Goal: Information Seeking & Learning: Learn about a topic

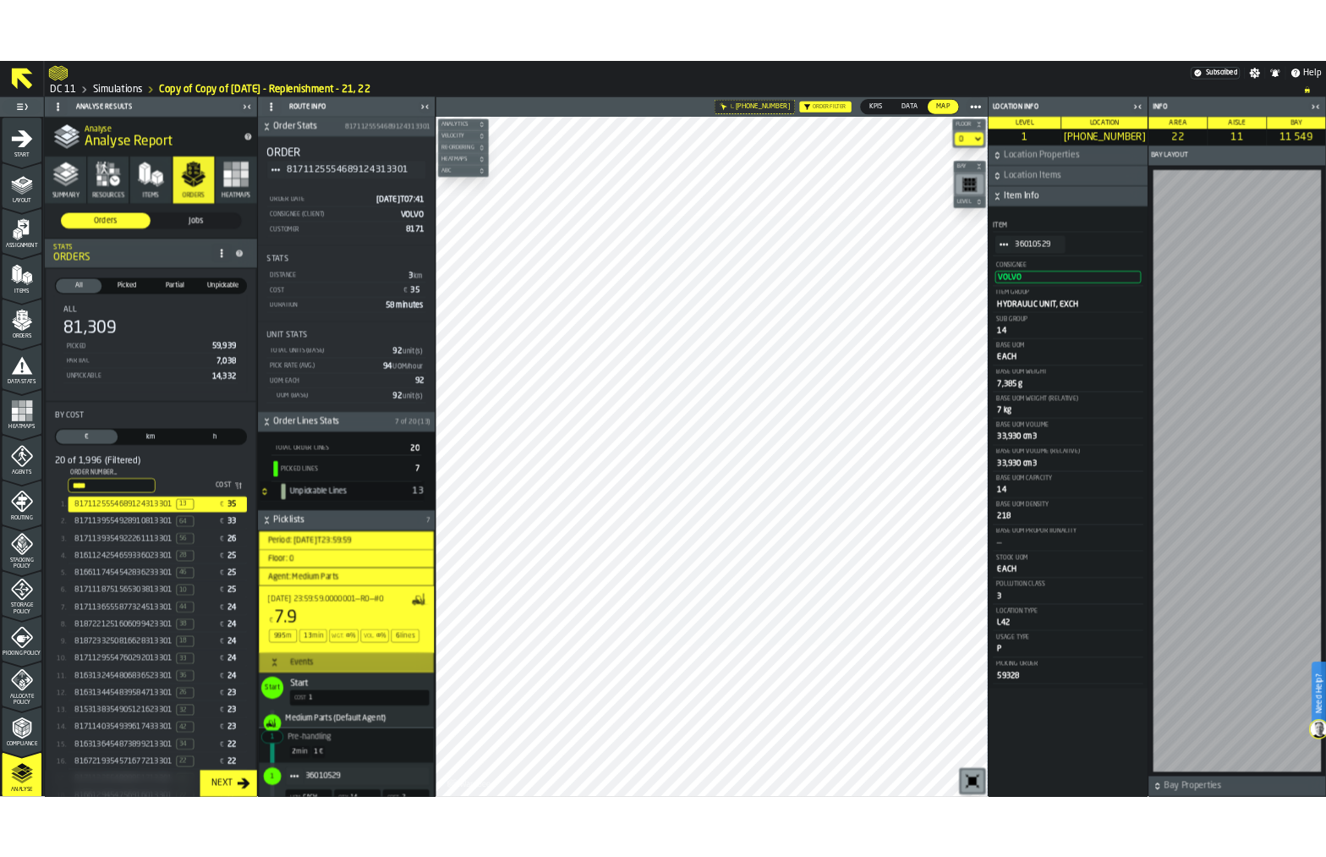
scroll to position [529, 0]
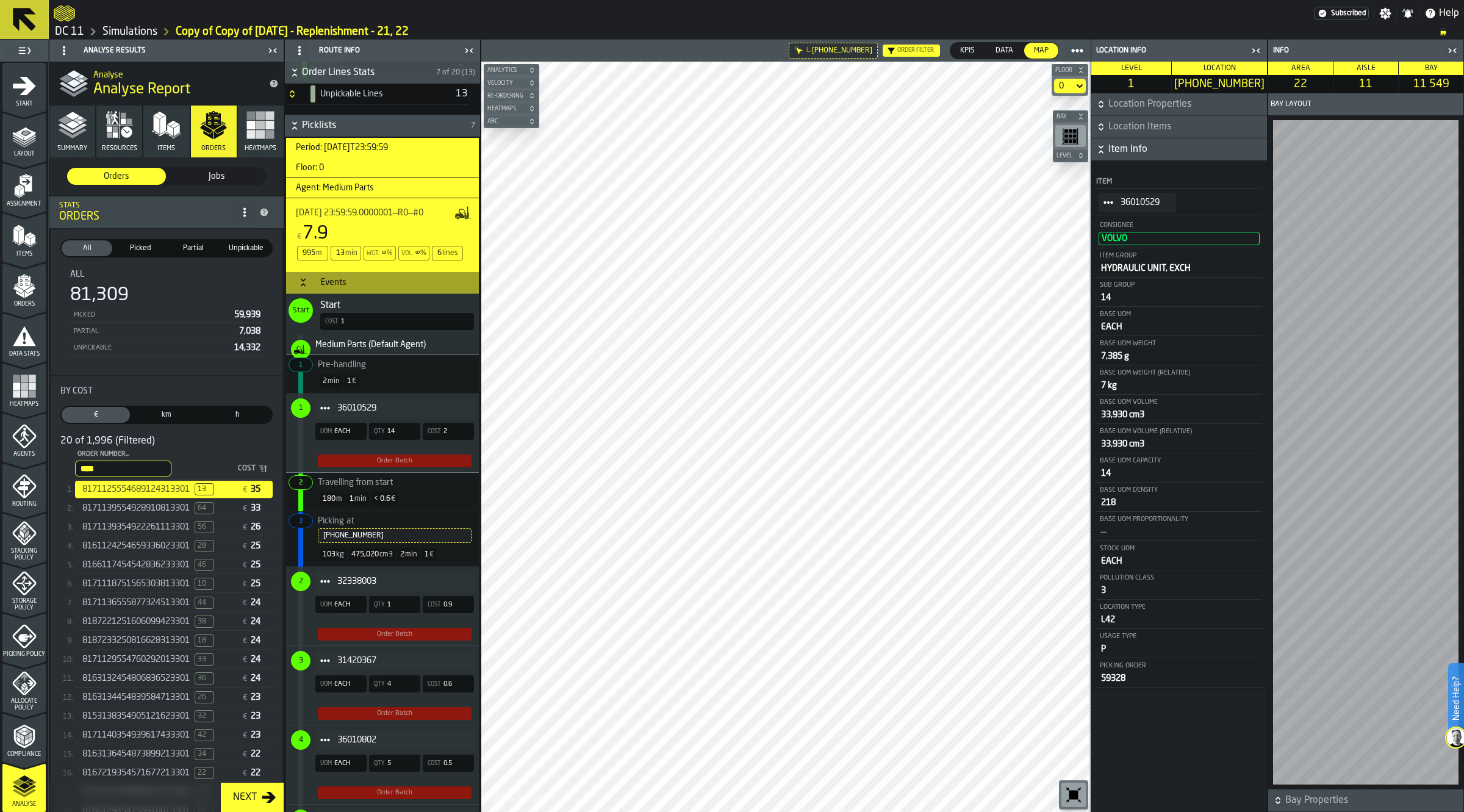
click at [1449, 50] on icon "button-toggle-Close me" at bounding box center [1452, 50] width 14 height 14
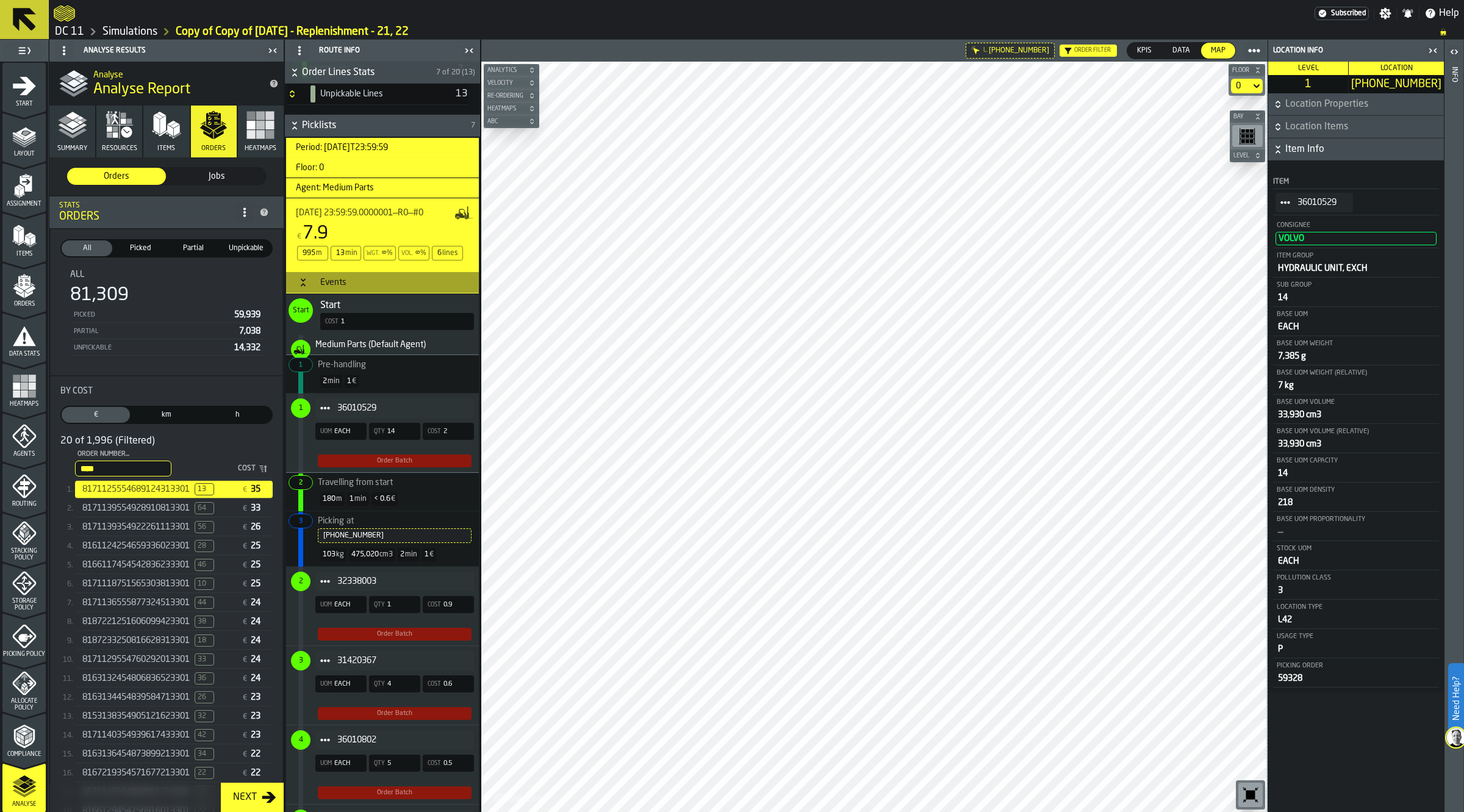
click at [1426, 50] on icon "button-toggle-Close me" at bounding box center [1433, 50] width 14 height 14
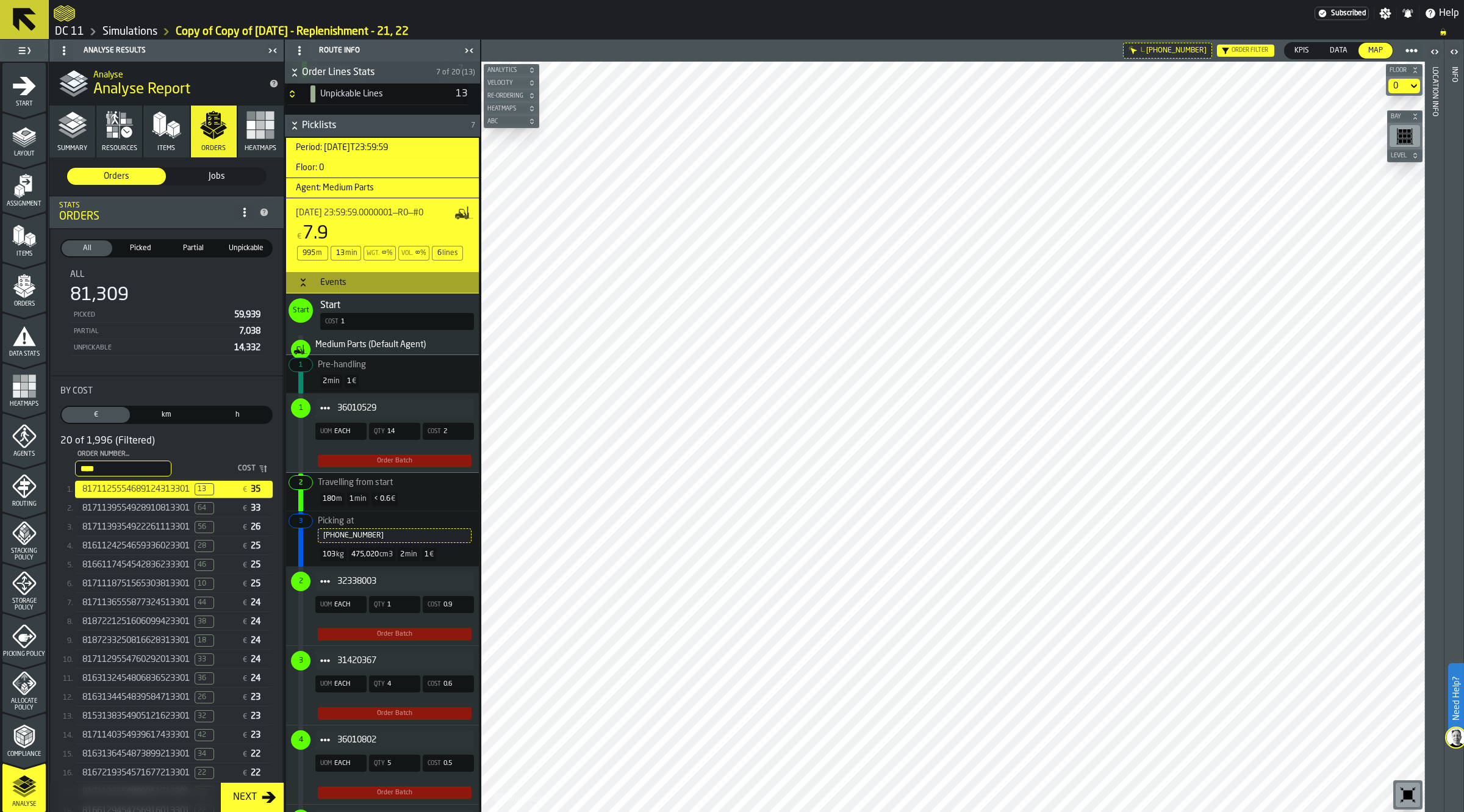
click at [1402, 788] on icon "button-toolbar-undefined" at bounding box center [1407, 795] width 19 height 19
click at [467, 43] on icon "button-toggle-Close me" at bounding box center [469, 50] width 14 height 14
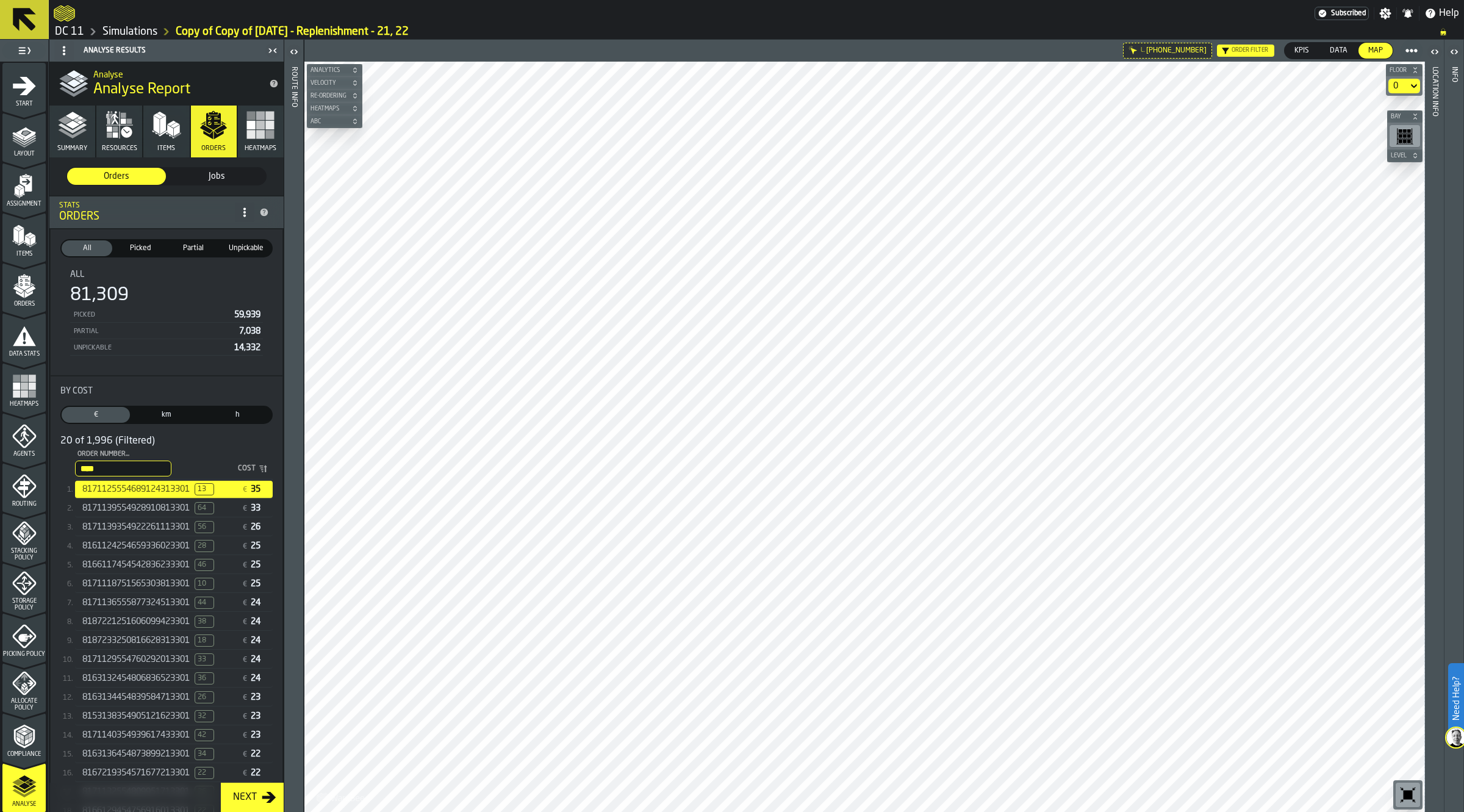
click at [1416, 797] on icon "button-toolbar-undefined" at bounding box center [1407, 795] width 19 height 19
click at [87, 130] on button "Summary" at bounding box center [72, 131] width 45 height 52
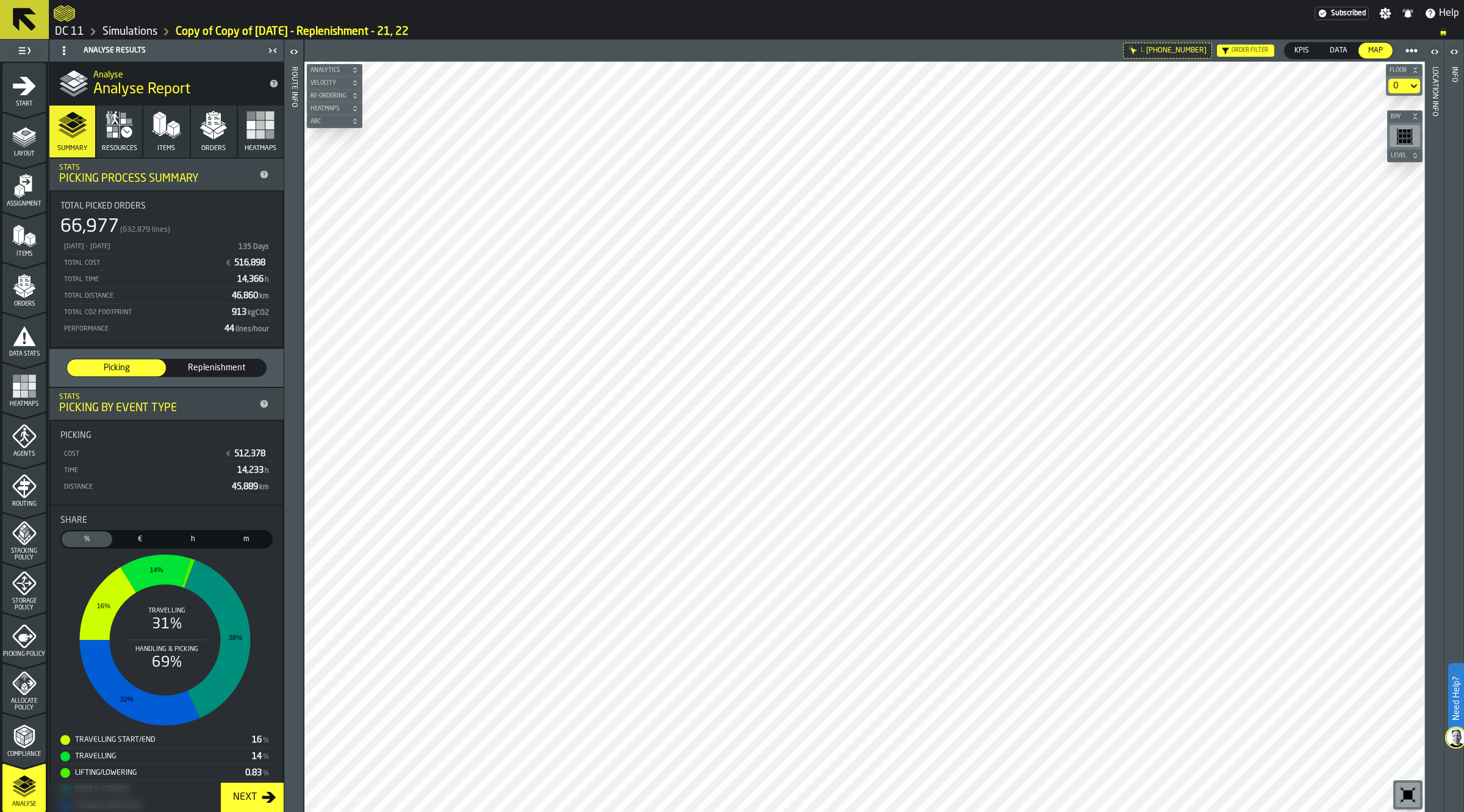
click at [134, 138] on button "Resources" at bounding box center [119, 131] width 45 height 52
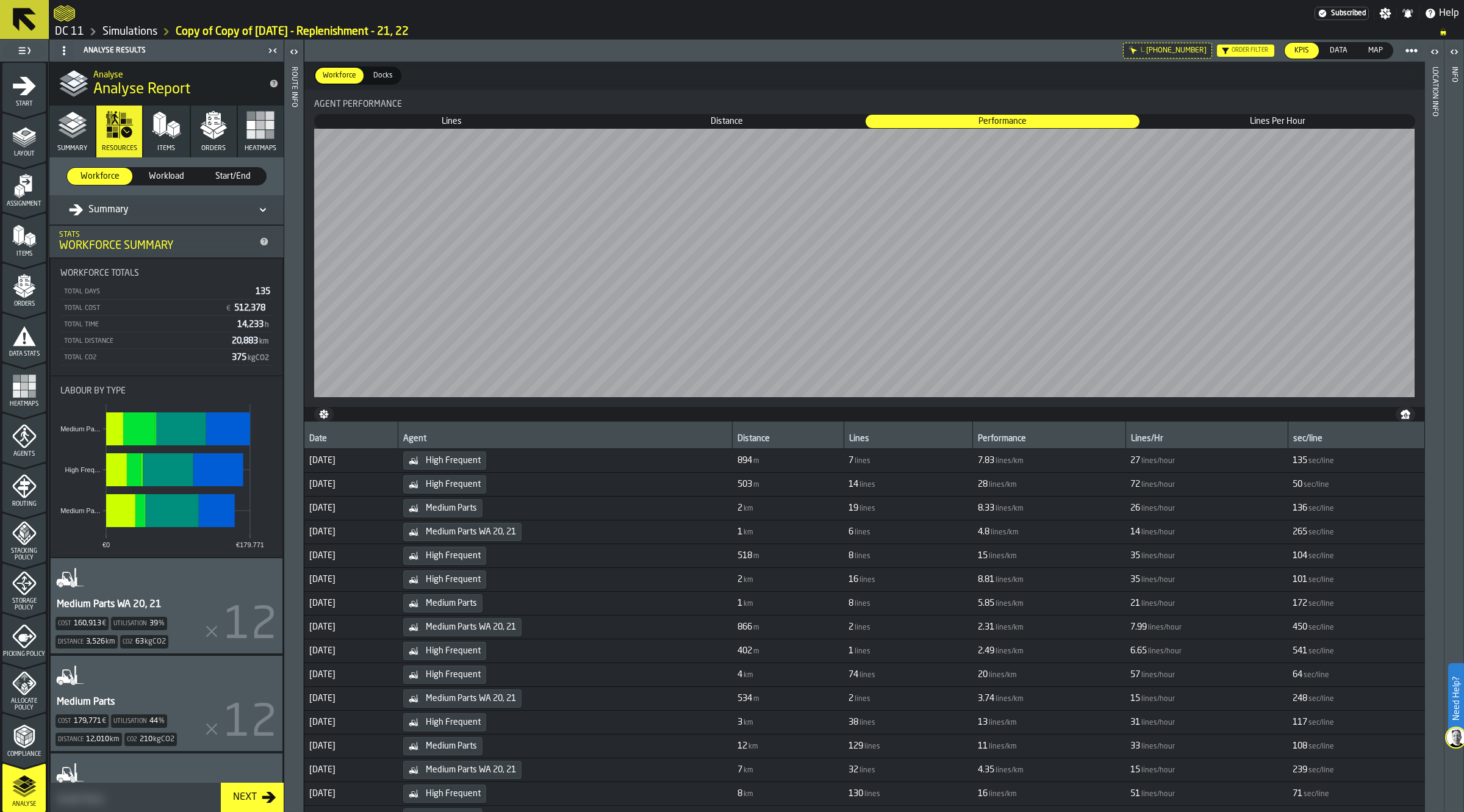
click at [76, 141] on button "Summary" at bounding box center [72, 131] width 45 height 52
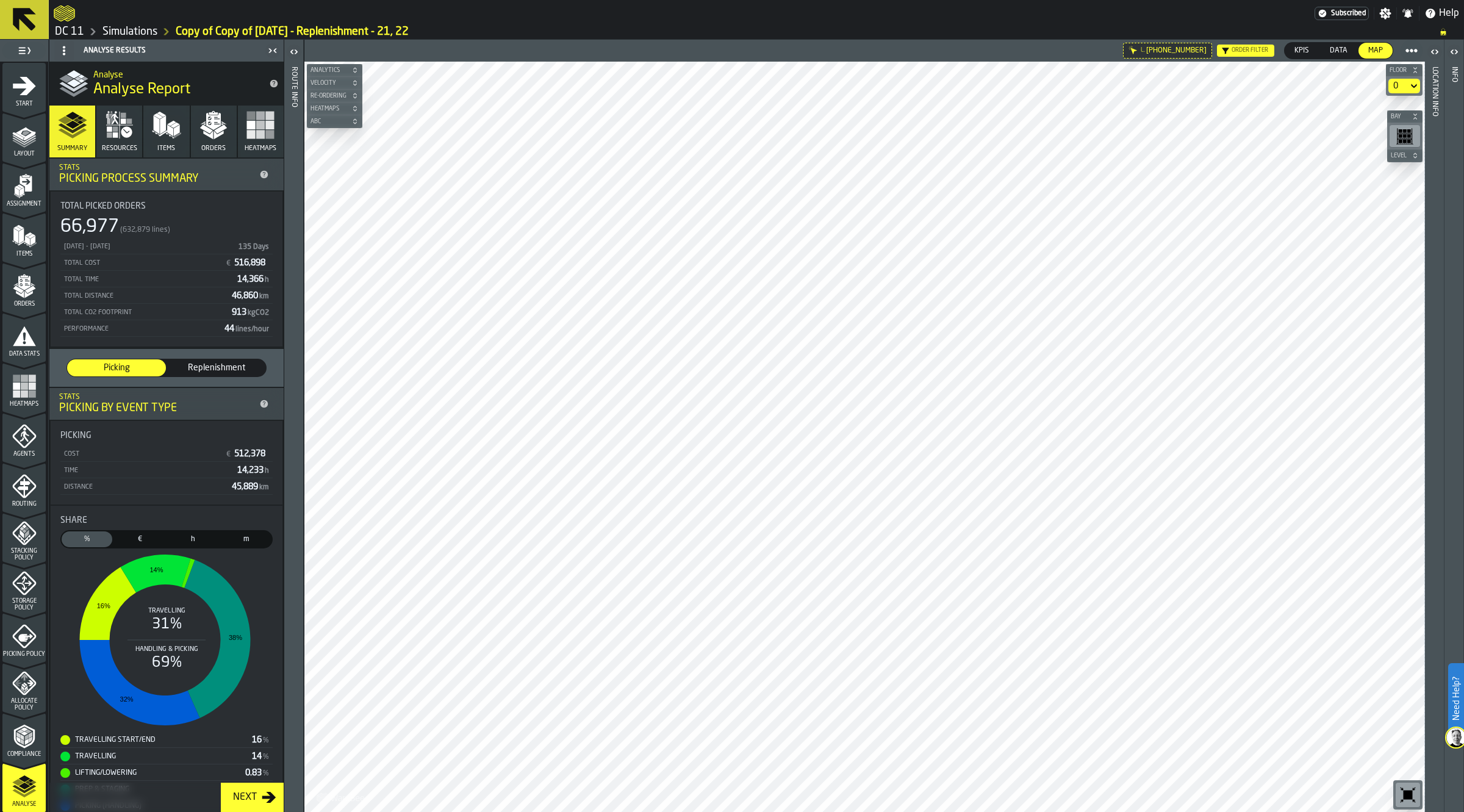
click at [0, 0] on icon at bounding box center [0, 0] width 0 height 0
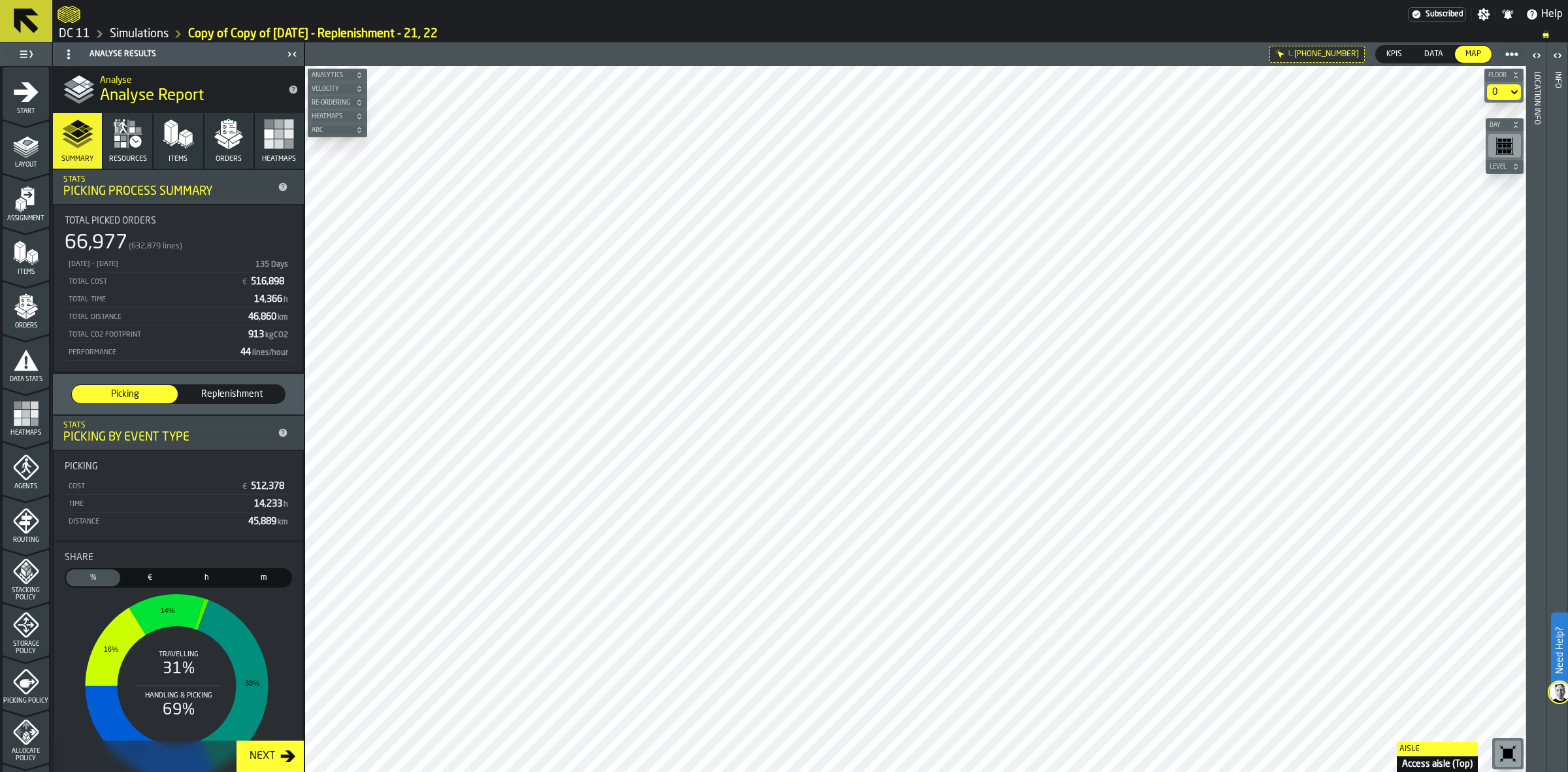
click at [1507, 753] on icon "button-toolbar-undefined" at bounding box center [1508, 753] width 10 height 10
